Goal: Book appointment/travel/reservation

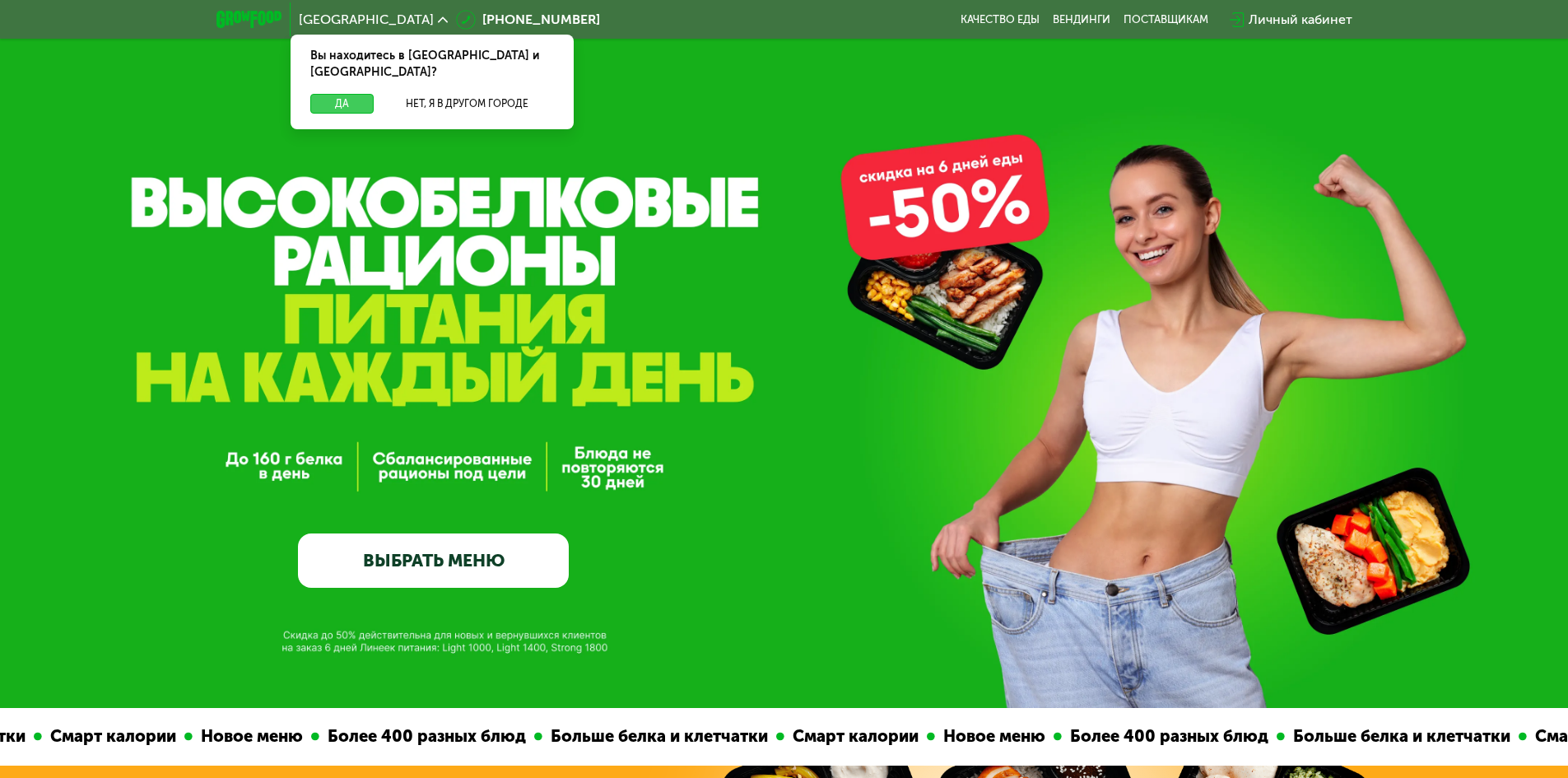
click at [330, 94] on button "Да" at bounding box center [342, 103] width 63 height 20
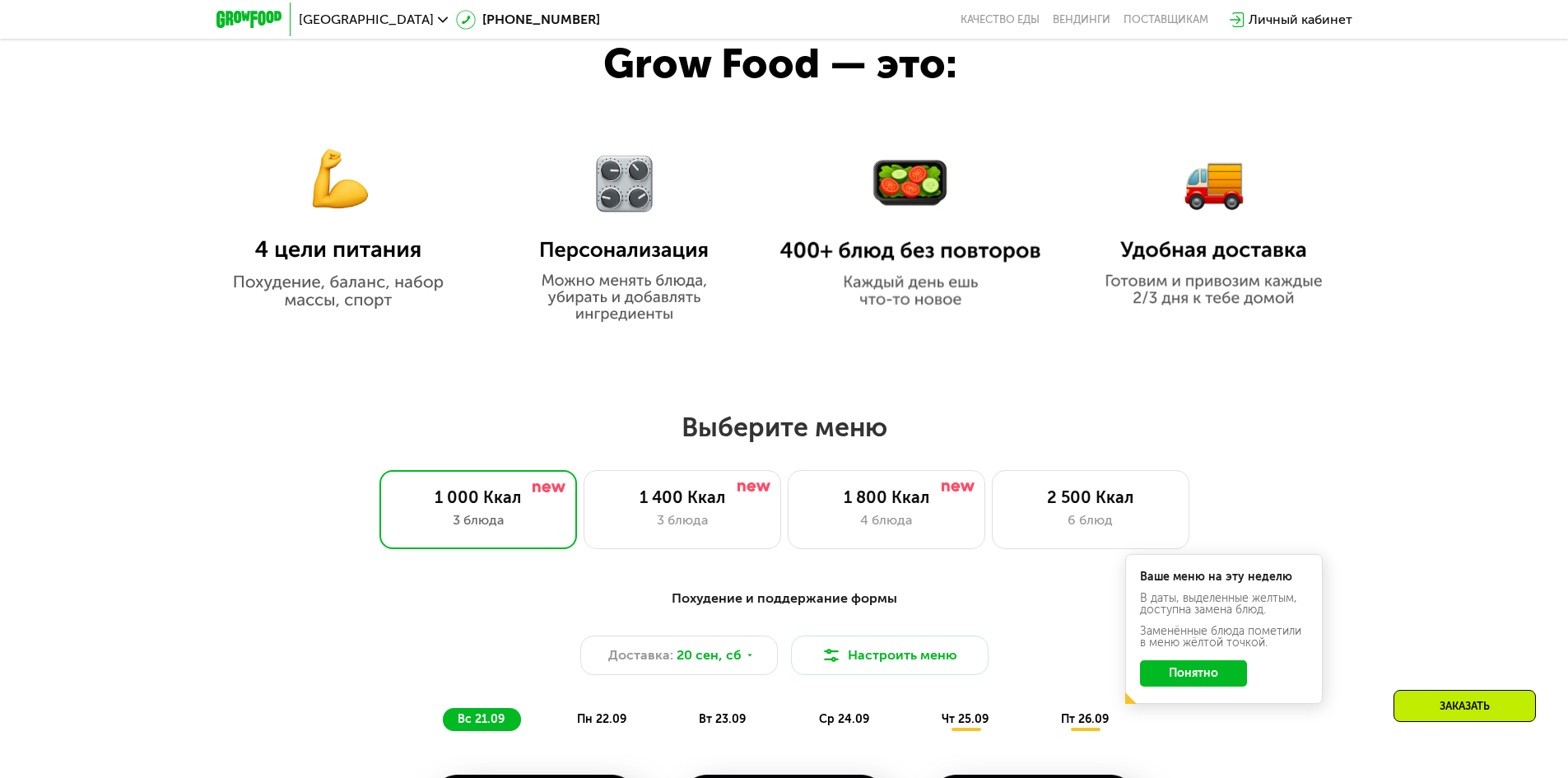
scroll to position [987, 0]
click at [682, 528] on div "3 блюда" at bounding box center [683, 519] width 163 height 20
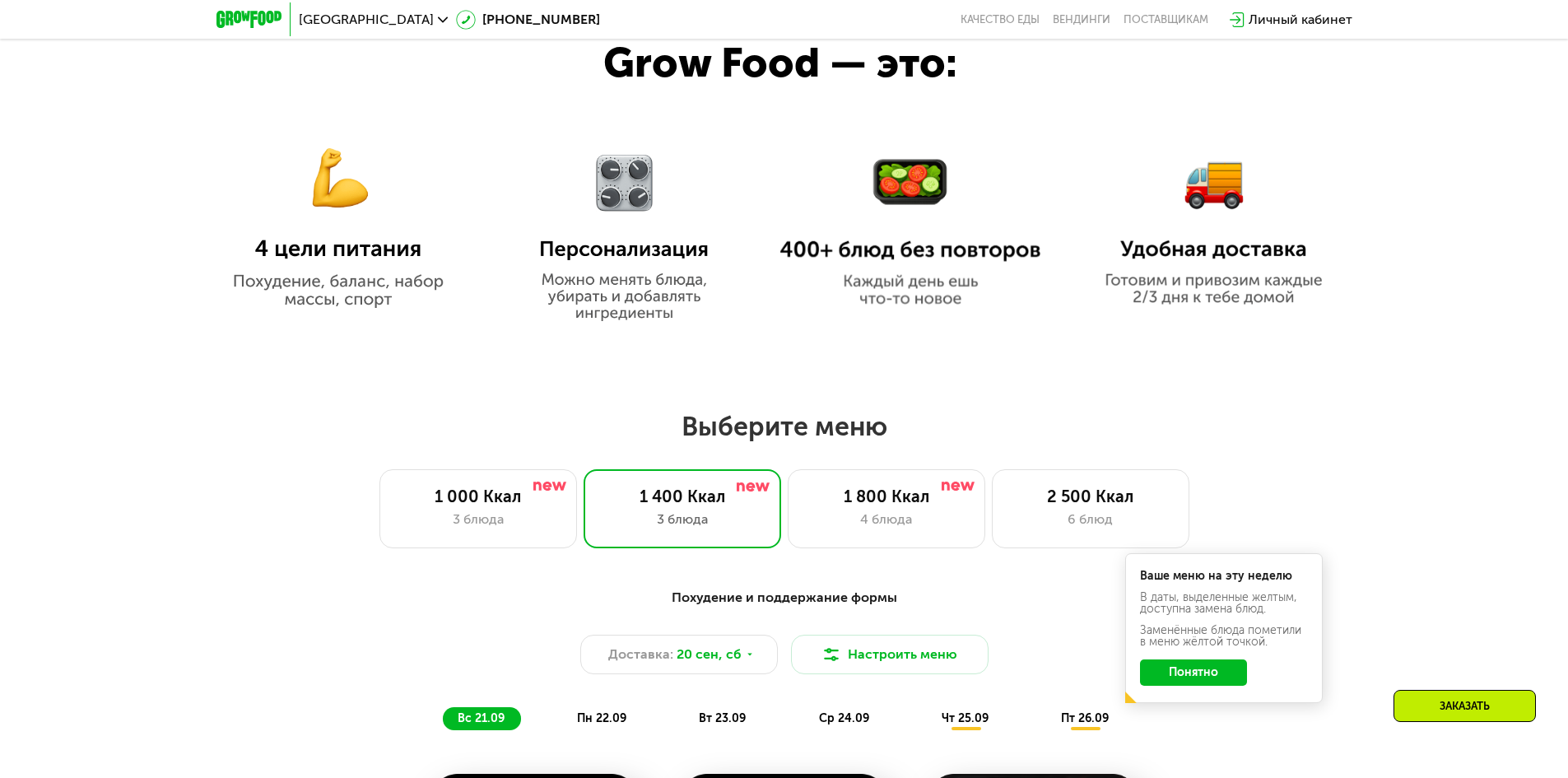
click at [1203, 677] on button "Понятно" at bounding box center [1193, 672] width 107 height 27
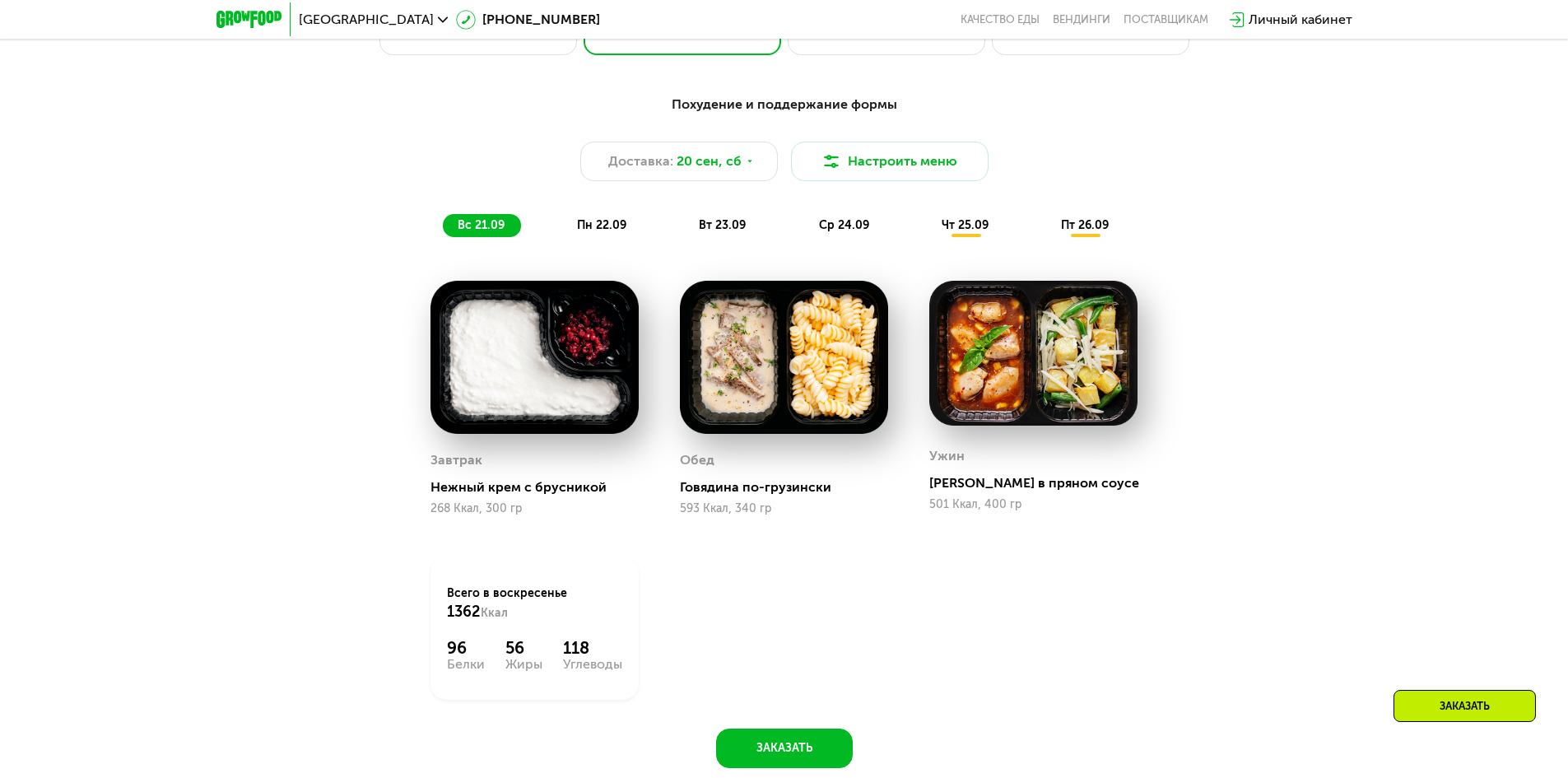
scroll to position [1481, 0]
click at [800, 363] on img at bounding box center [784, 357] width 208 height 153
click at [597, 229] on span "пн 22.09" at bounding box center [602, 224] width 49 height 14
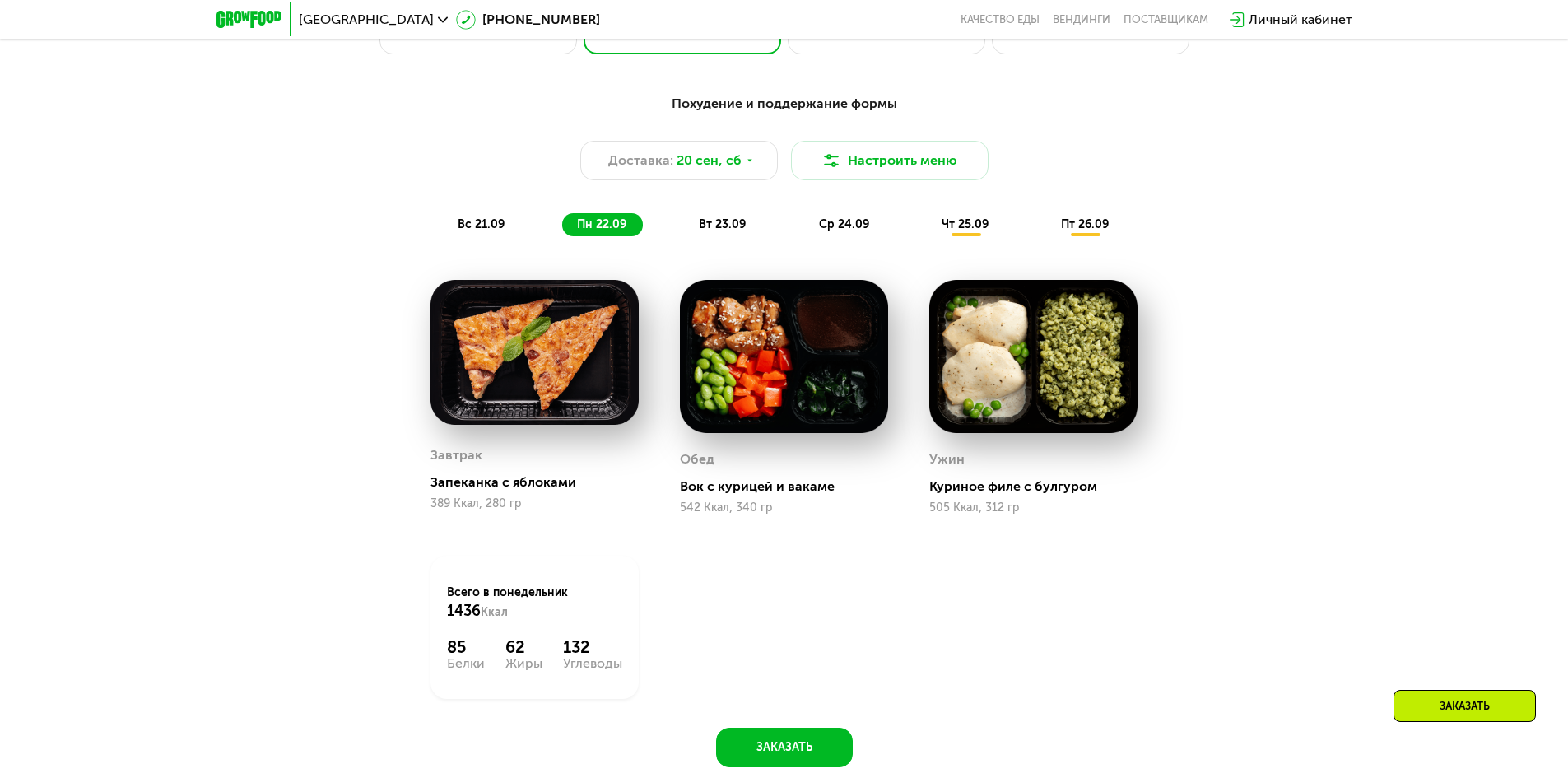
click at [710, 231] on span "вт 23.09" at bounding box center [722, 224] width 47 height 14
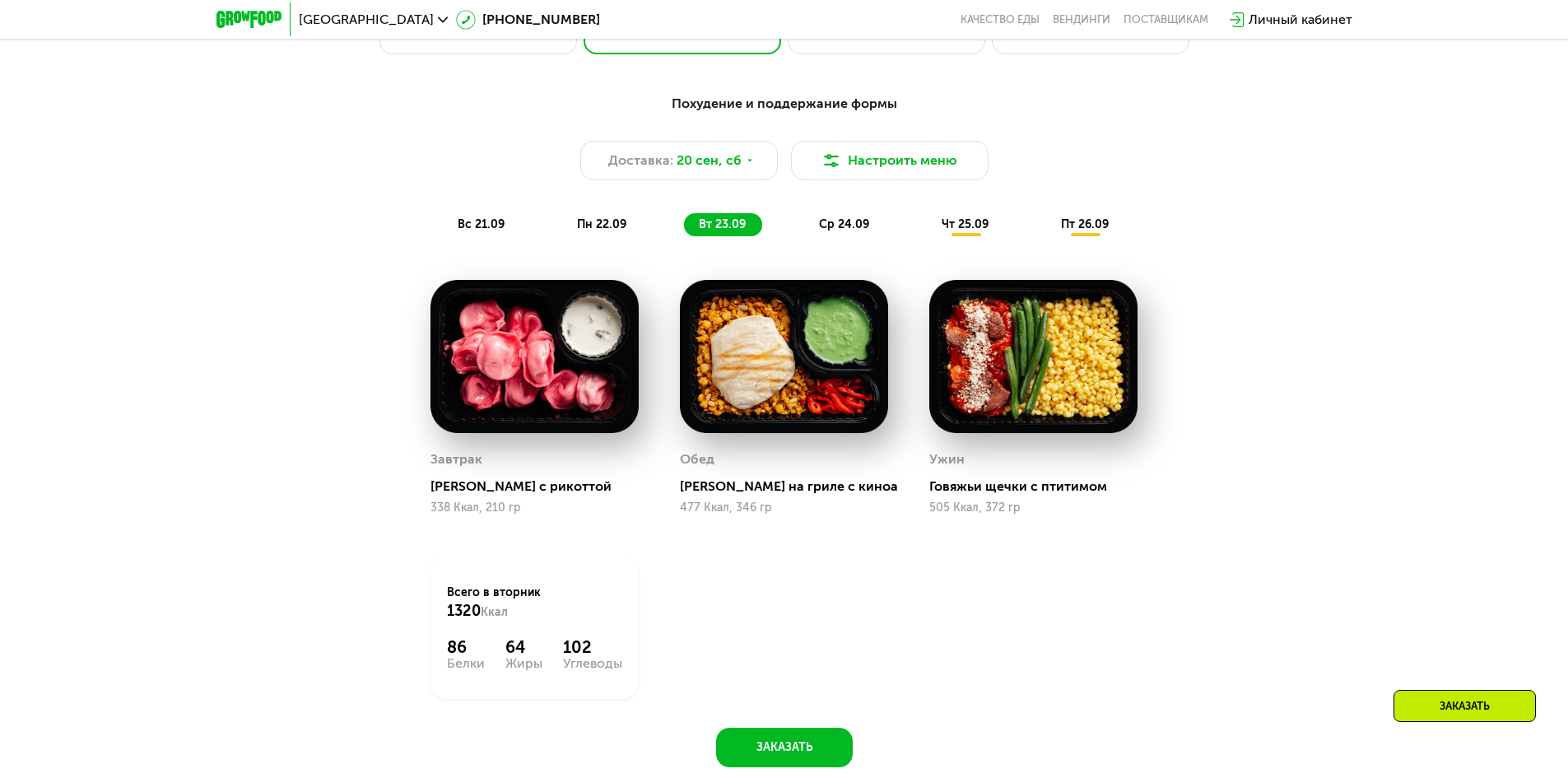
click at [873, 229] on div "ср 24.09" at bounding box center [846, 224] width 81 height 23
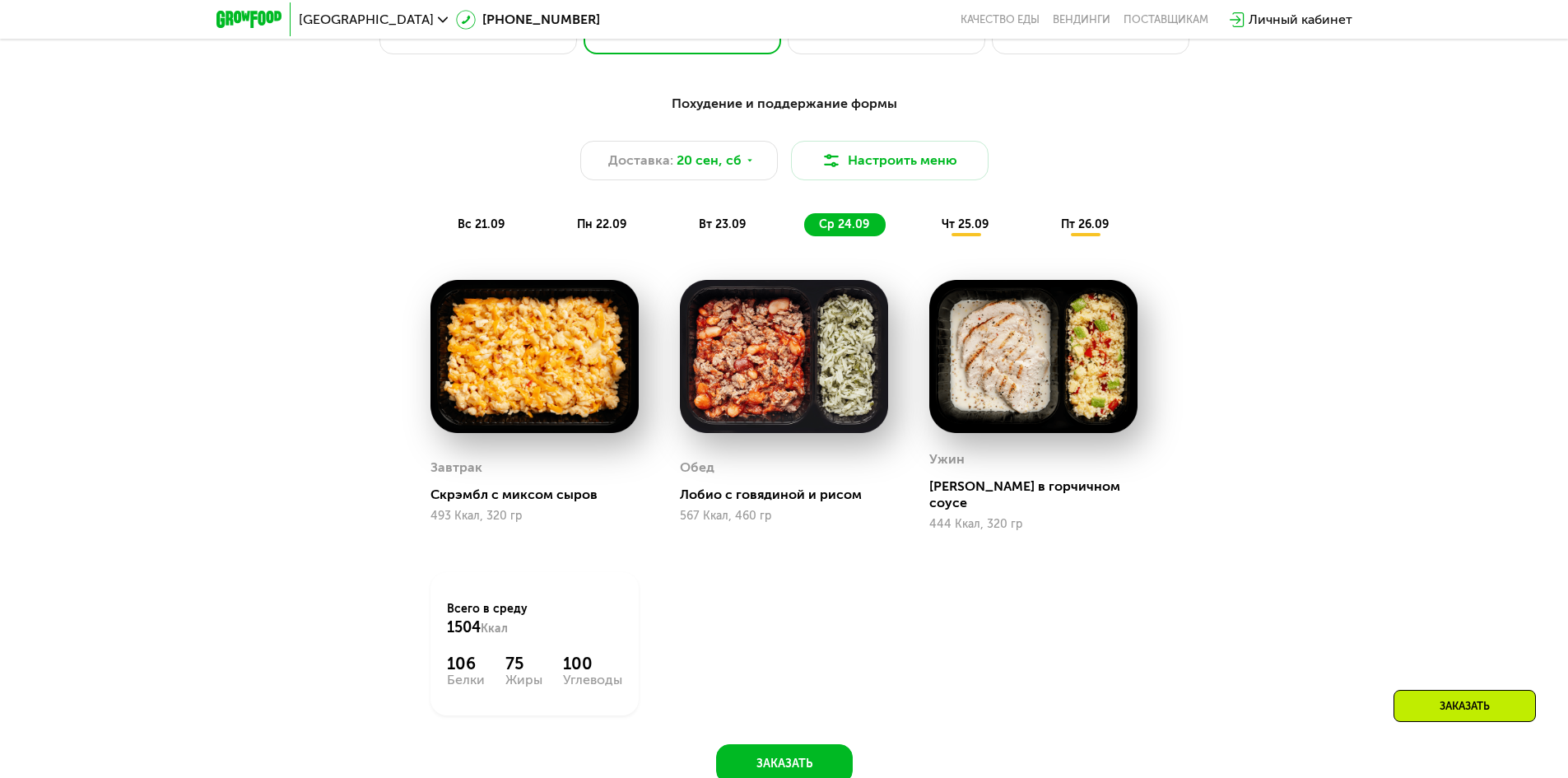
click at [726, 229] on span "вт 23.09" at bounding box center [722, 224] width 47 height 14
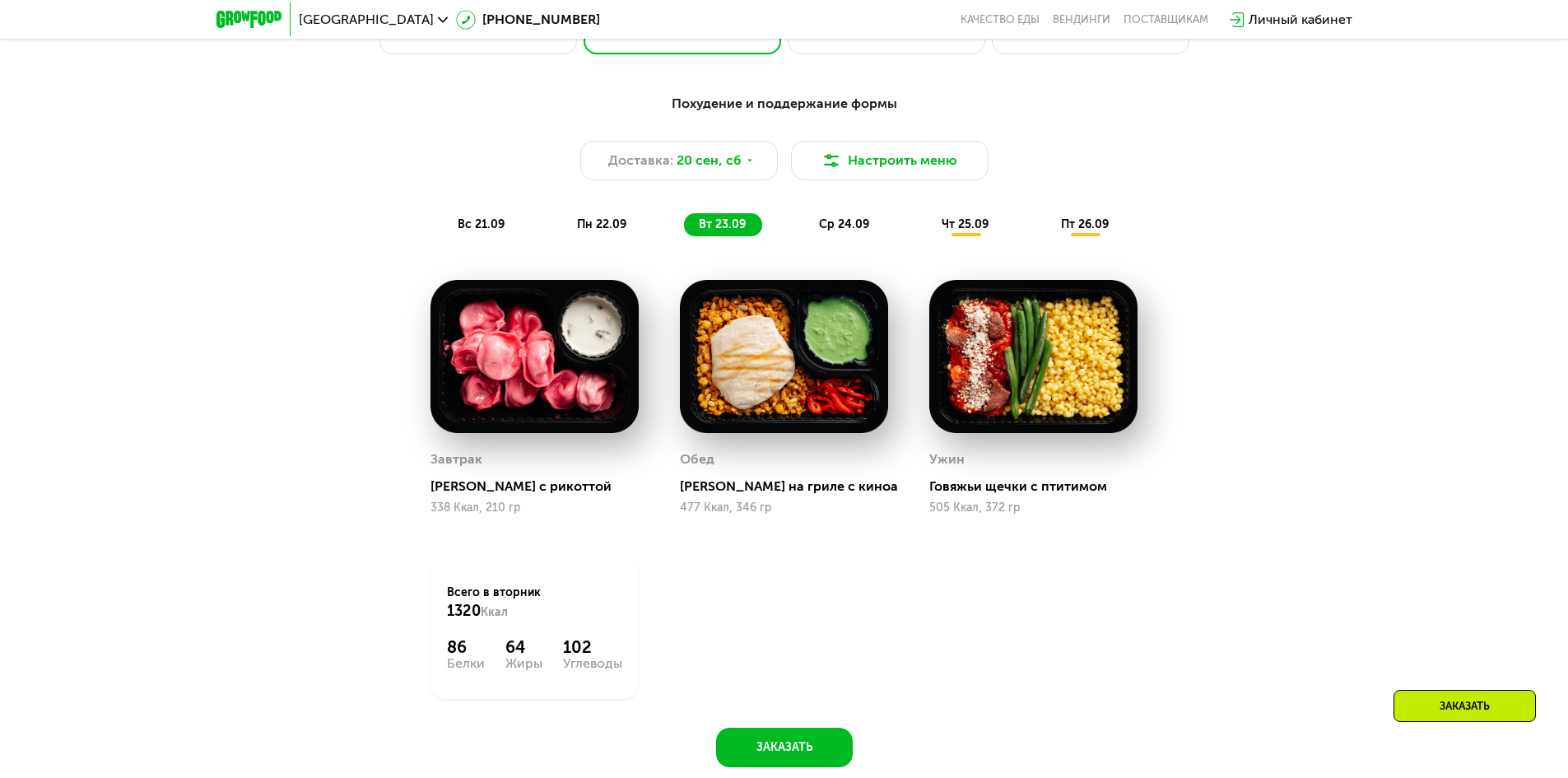
click at [639, 231] on div "пн 22.09" at bounding box center [602, 224] width 80 height 23
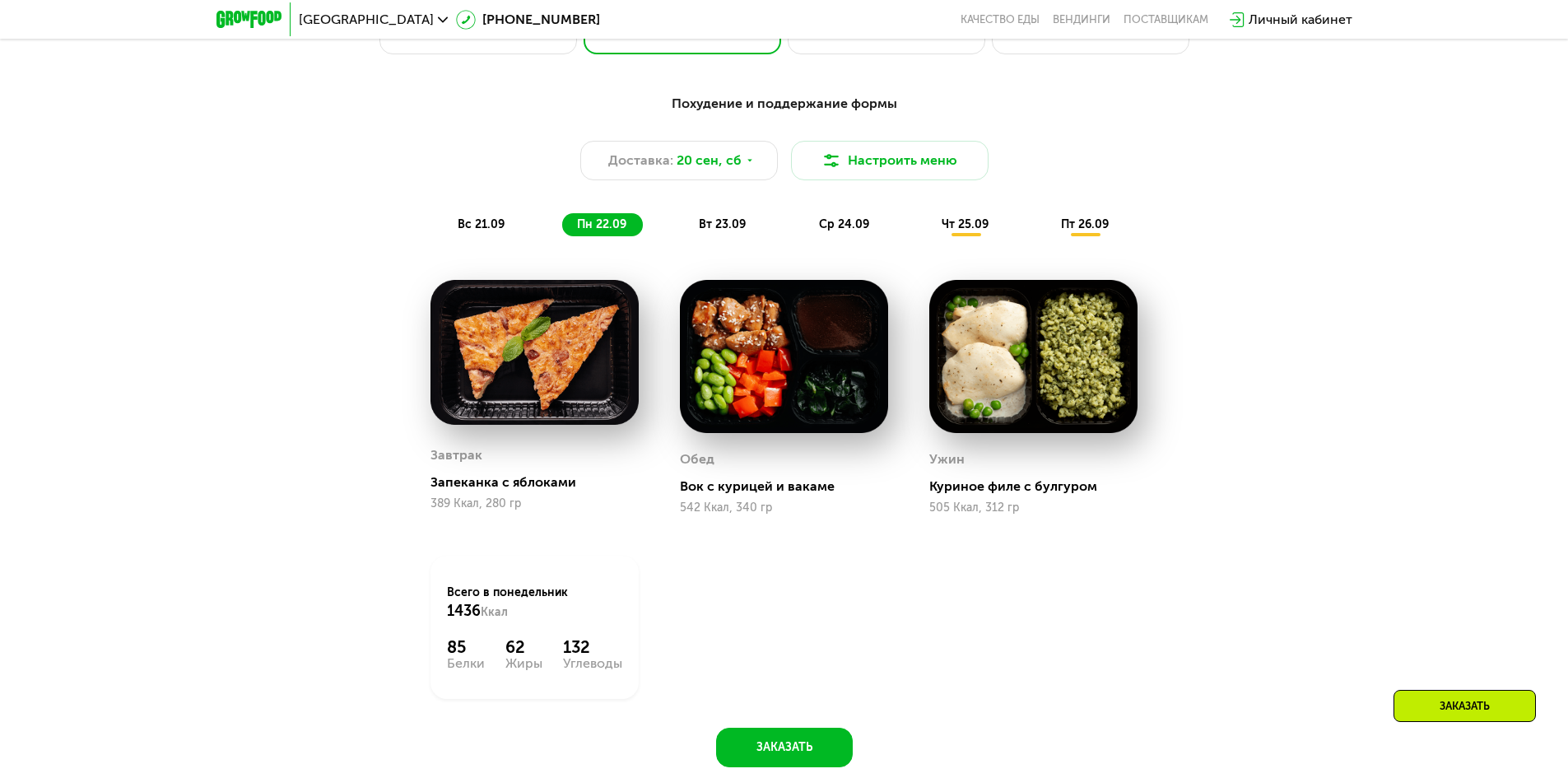
click at [959, 229] on span "чт 25.09" at bounding box center [966, 224] width 47 height 14
